Goal: Information Seeking & Learning: Learn about a topic

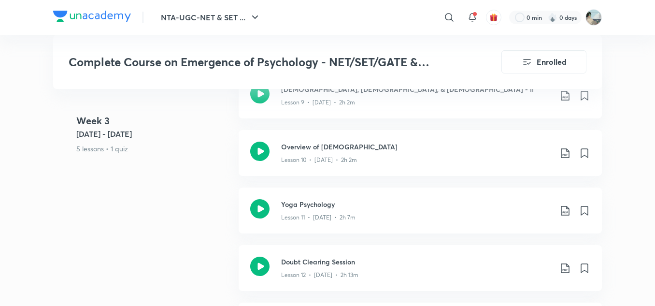
scroll to position [1181, 0]
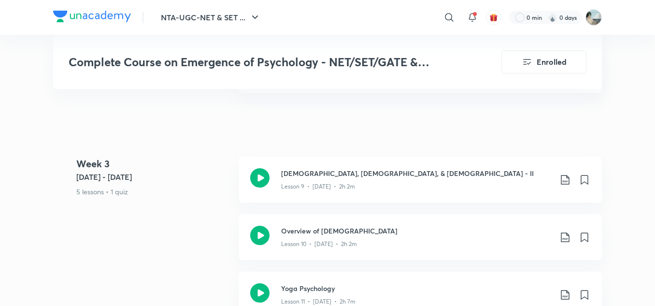
scroll to position [1099, 0]
